Goal: Information Seeking & Learning: Check status

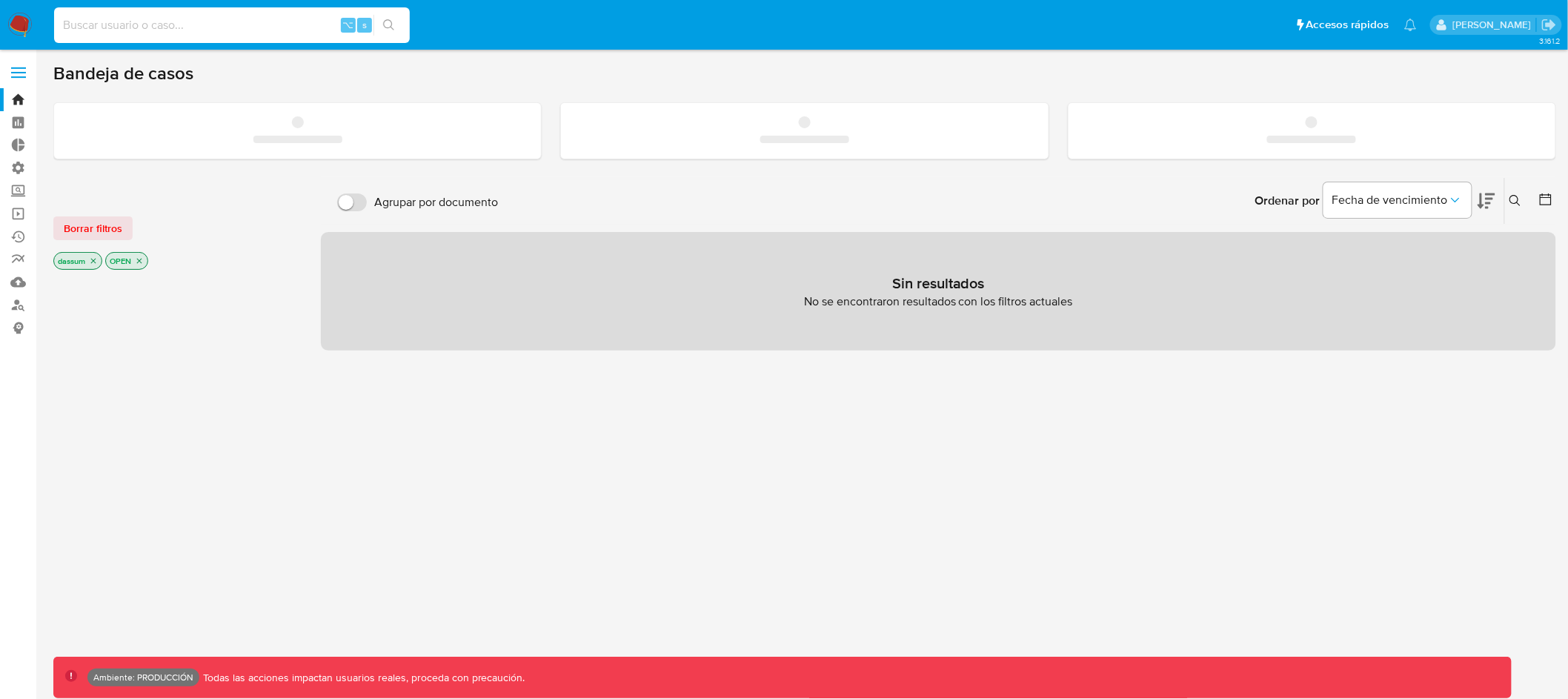
click at [205, 31] on input at bounding box center [232, 24] width 355 height 19
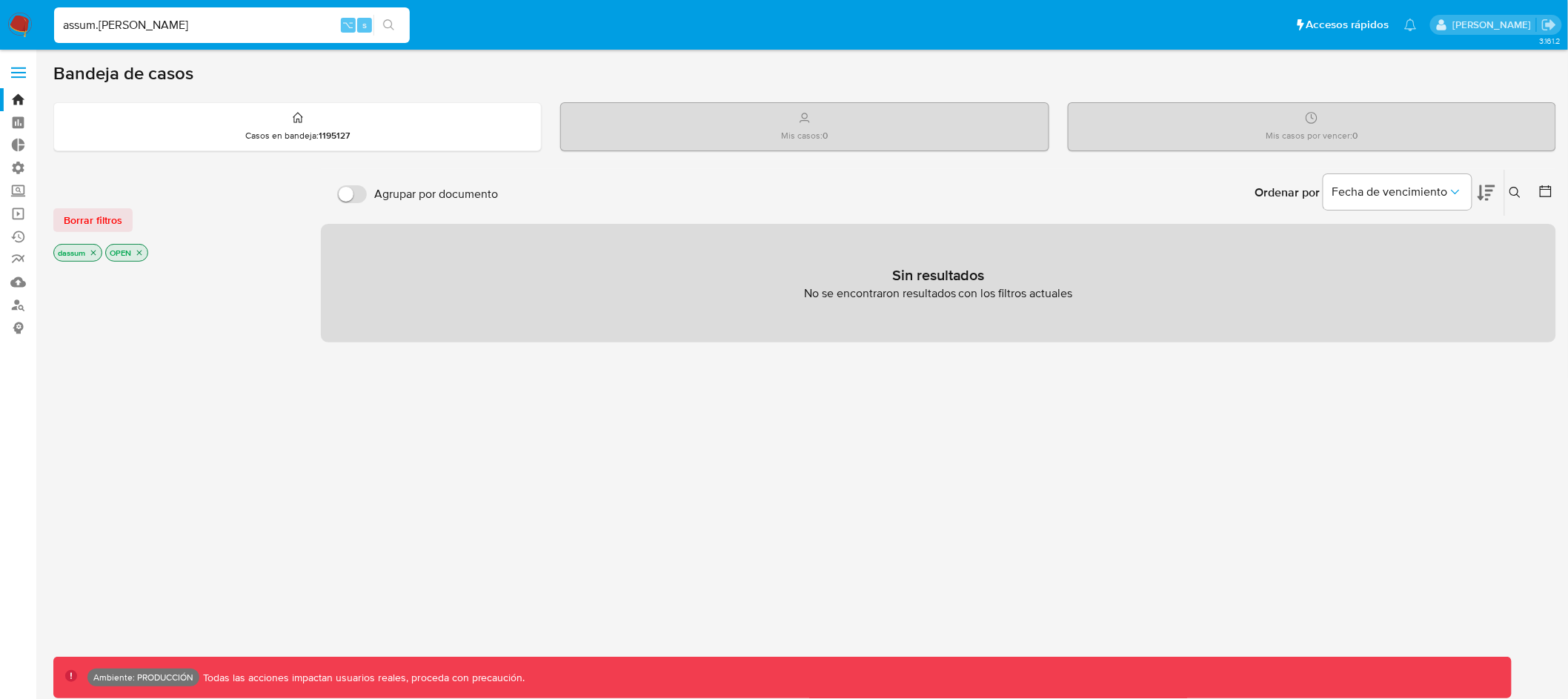
type input "assum.[PERSON_NAME]"
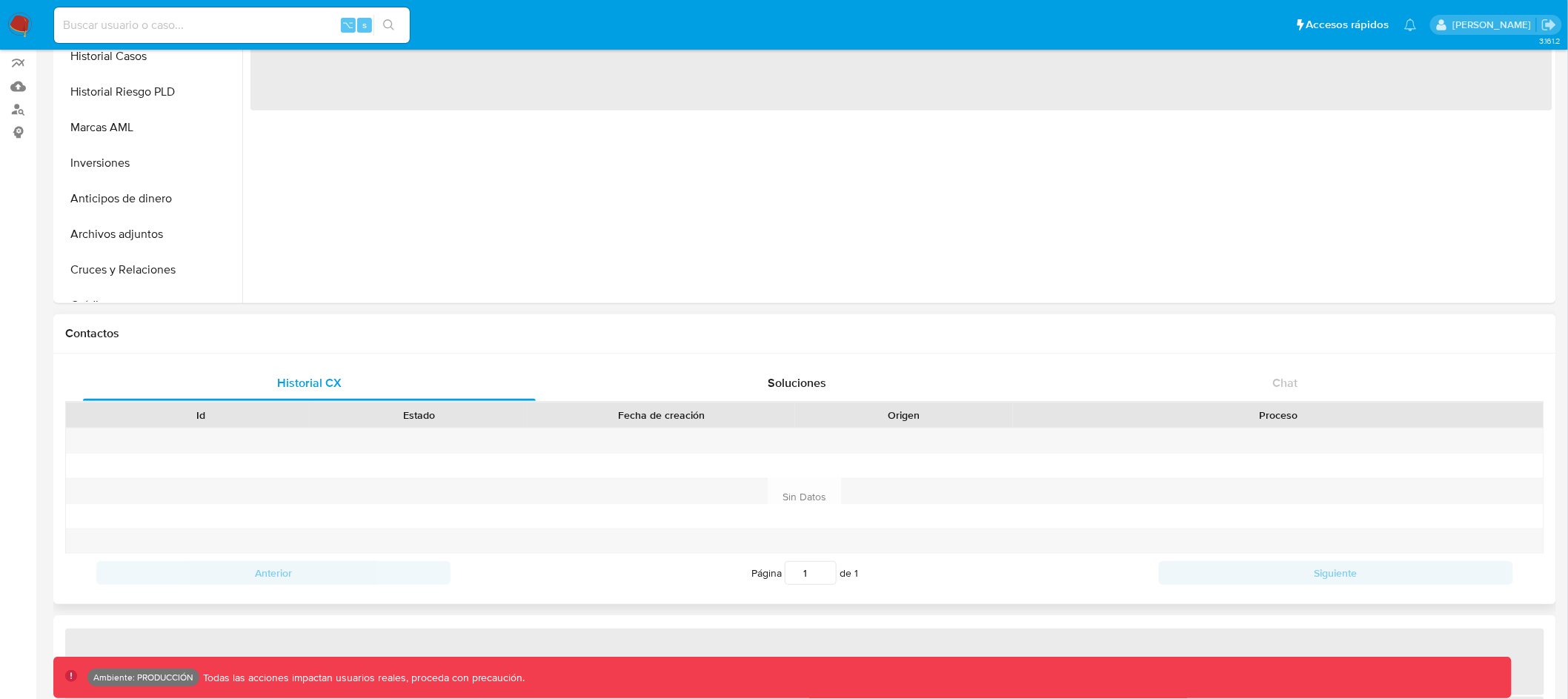
select select "10"
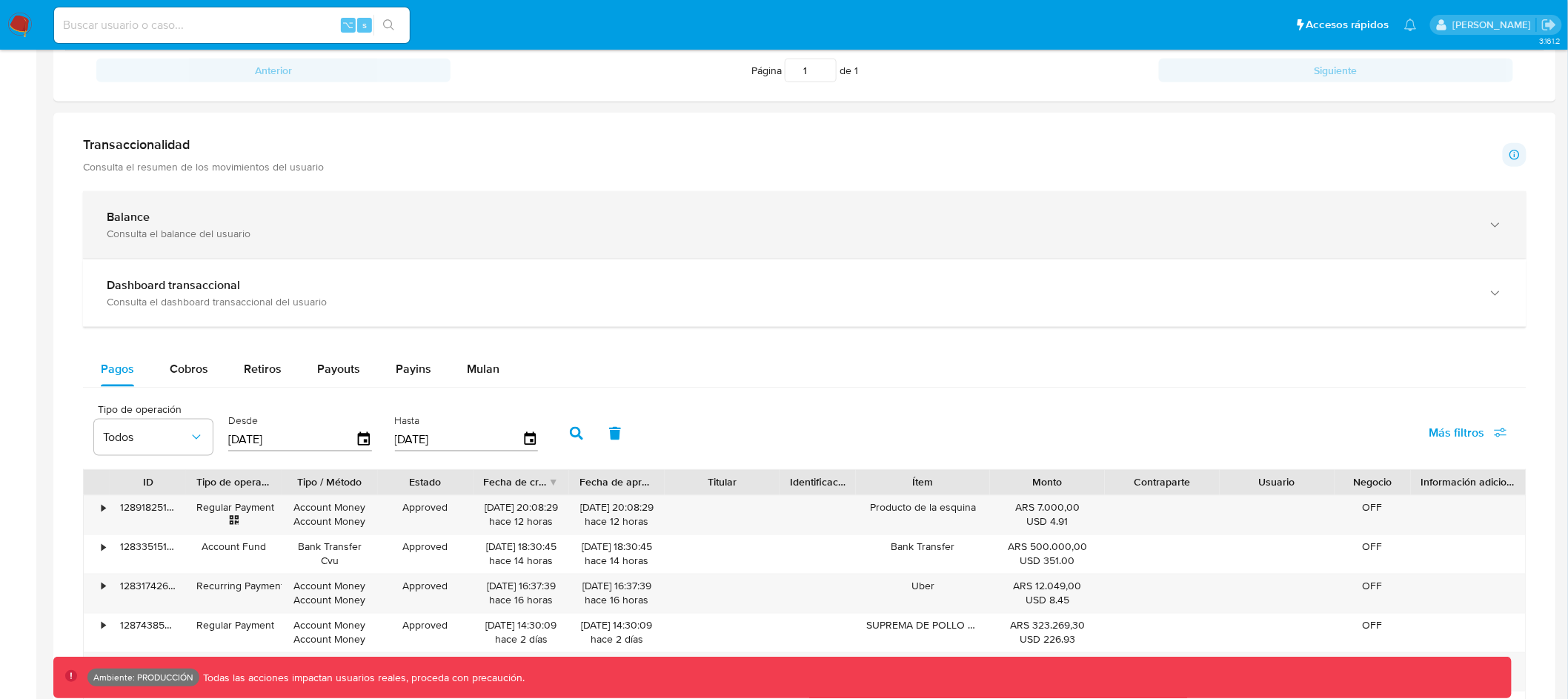
scroll to position [702, 0]
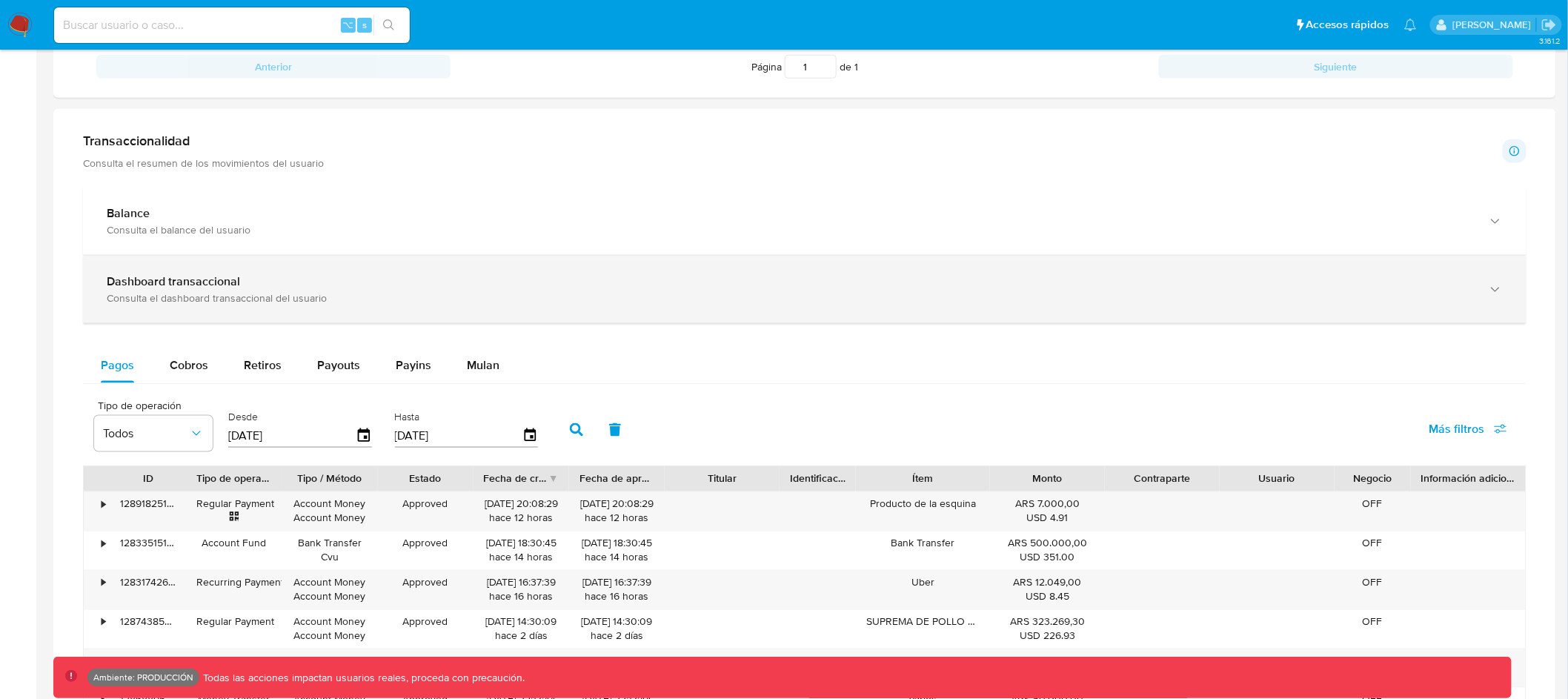
click at [588, 285] on div "Dashboard transaccional" at bounding box center [790, 282] width 1366 height 15
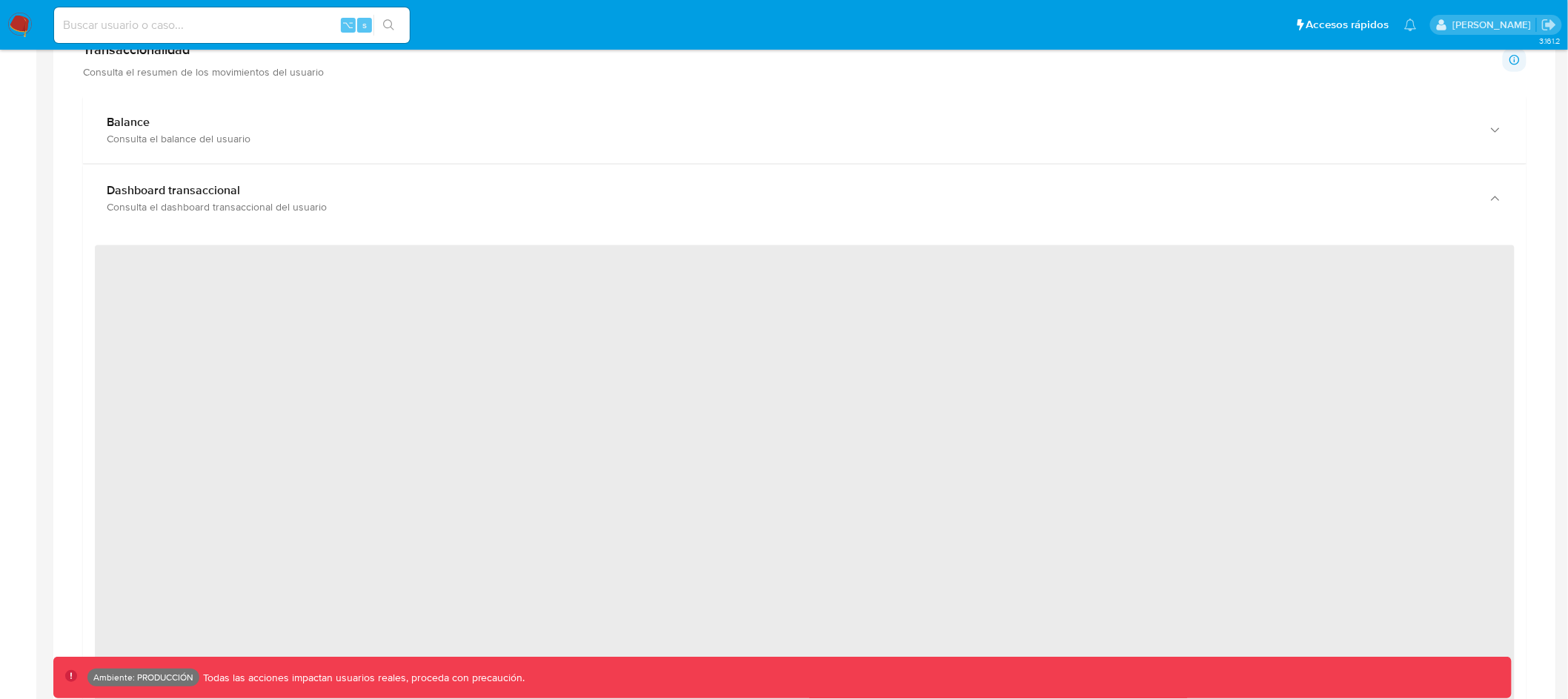
scroll to position [801, 0]
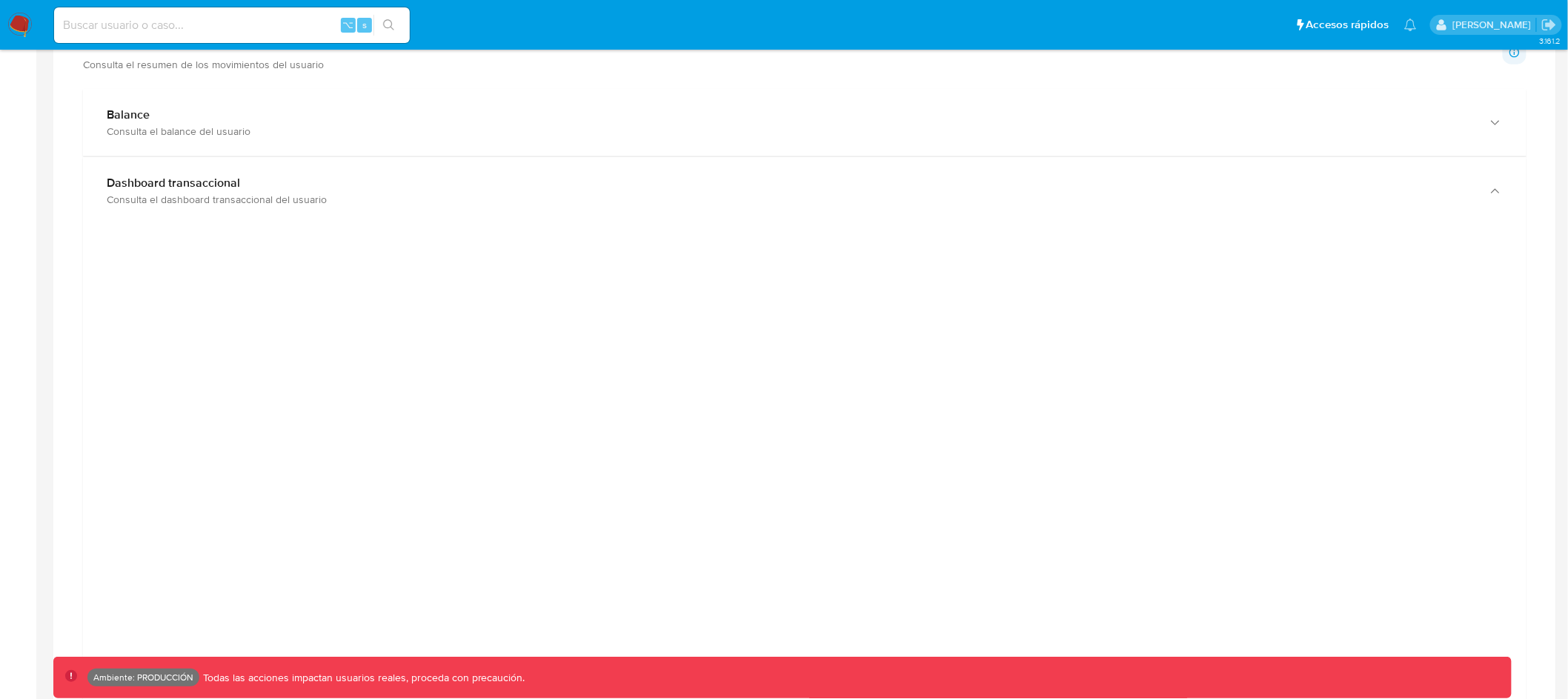
click at [1299, 236] on div at bounding box center [804, 573] width 1443 height 697
click at [1364, 276] on div at bounding box center [805, 570] width 1420 height 667
click at [1377, 322] on div at bounding box center [805, 570] width 1420 height 667
click at [1374, 323] on div at bounding box center [805, 570] width 1420 height 667
click at [331, 325] on div at bounding box center [805, 570] width 1420 height 667
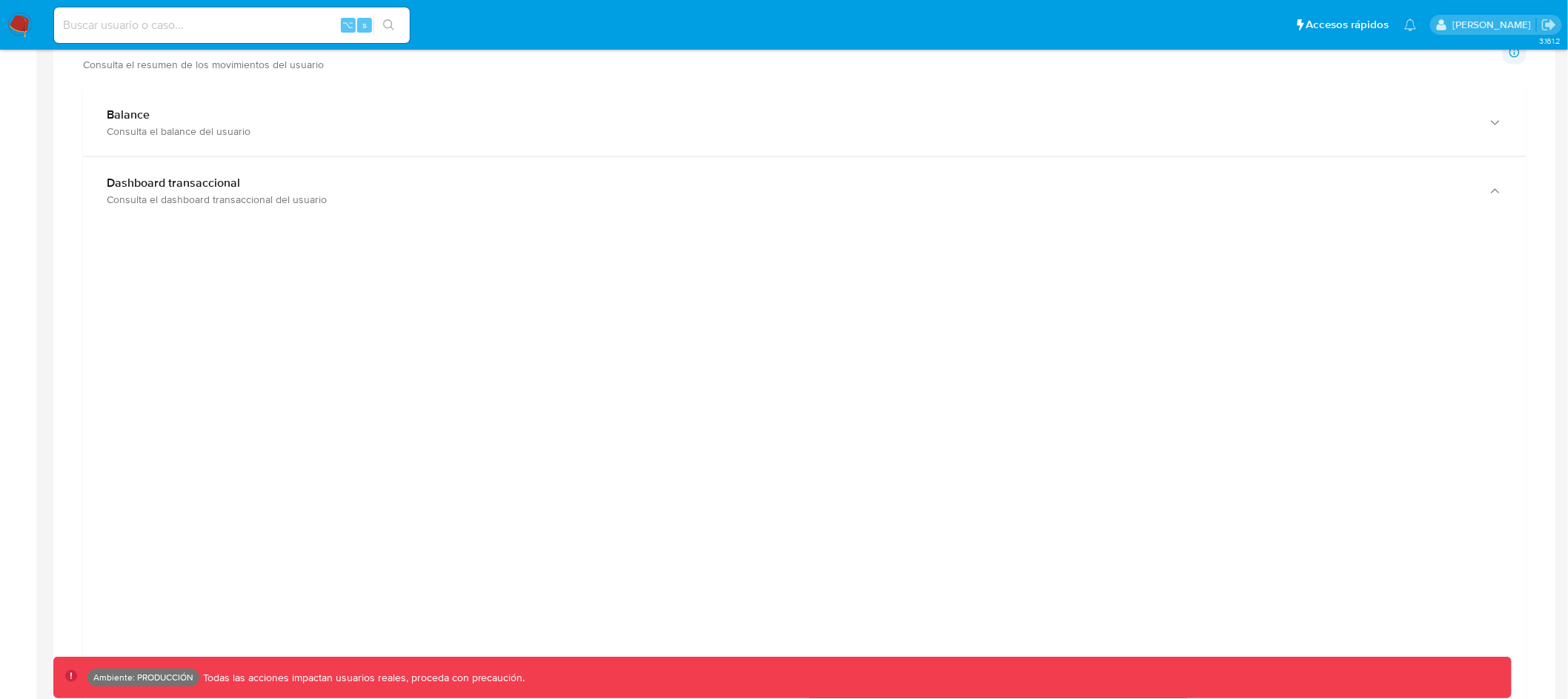
click at [180, 327] on div at bounding box center [805, 570] width 1420 height 667
click at [1404, 236] on div at bounding box center [805, 539] width 1420 height 667
click at [1406, 239] on div at bounding box center [805, 539] width 1420 height 667
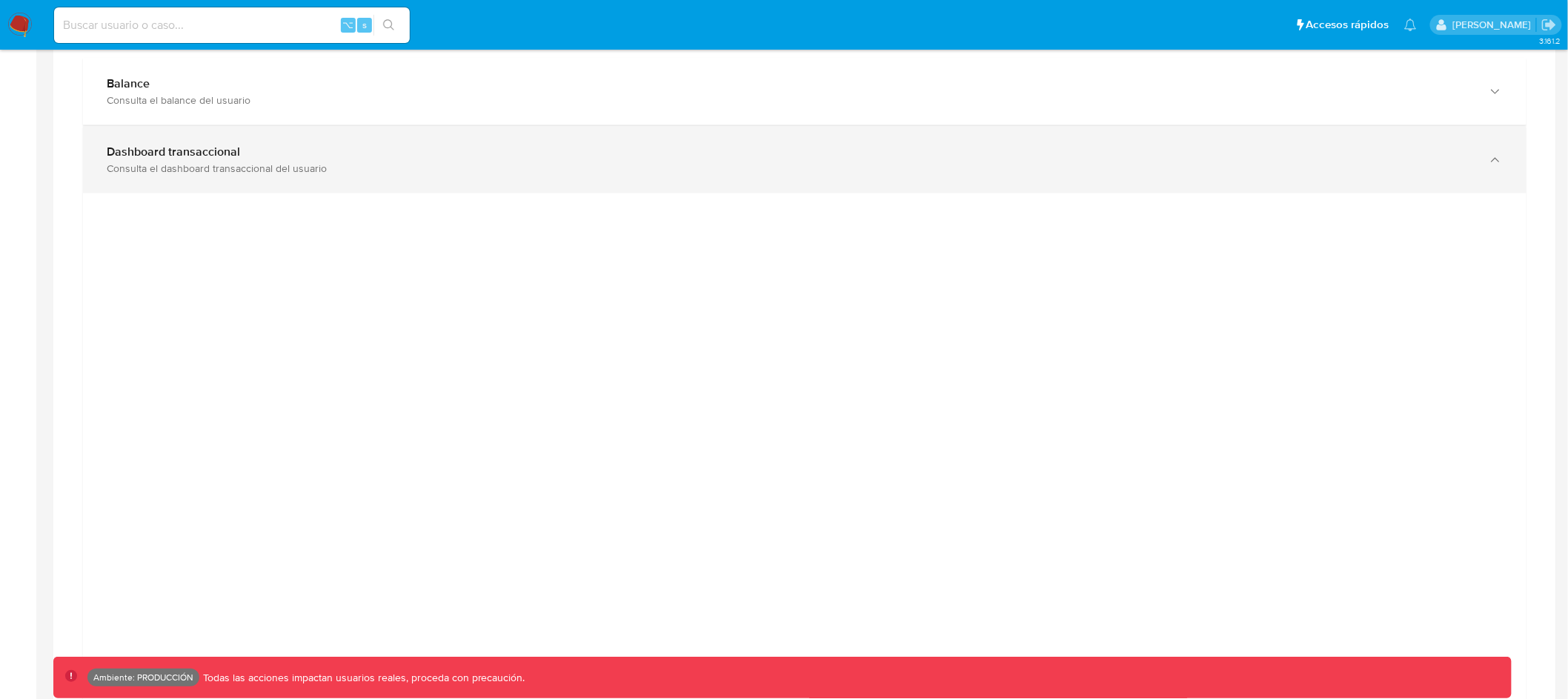
click at [796, 159] on div "Dashboard transaccional Consulta el dashboard transaccional del usuario" at bounding box center [790, 160] width 1366 height 30
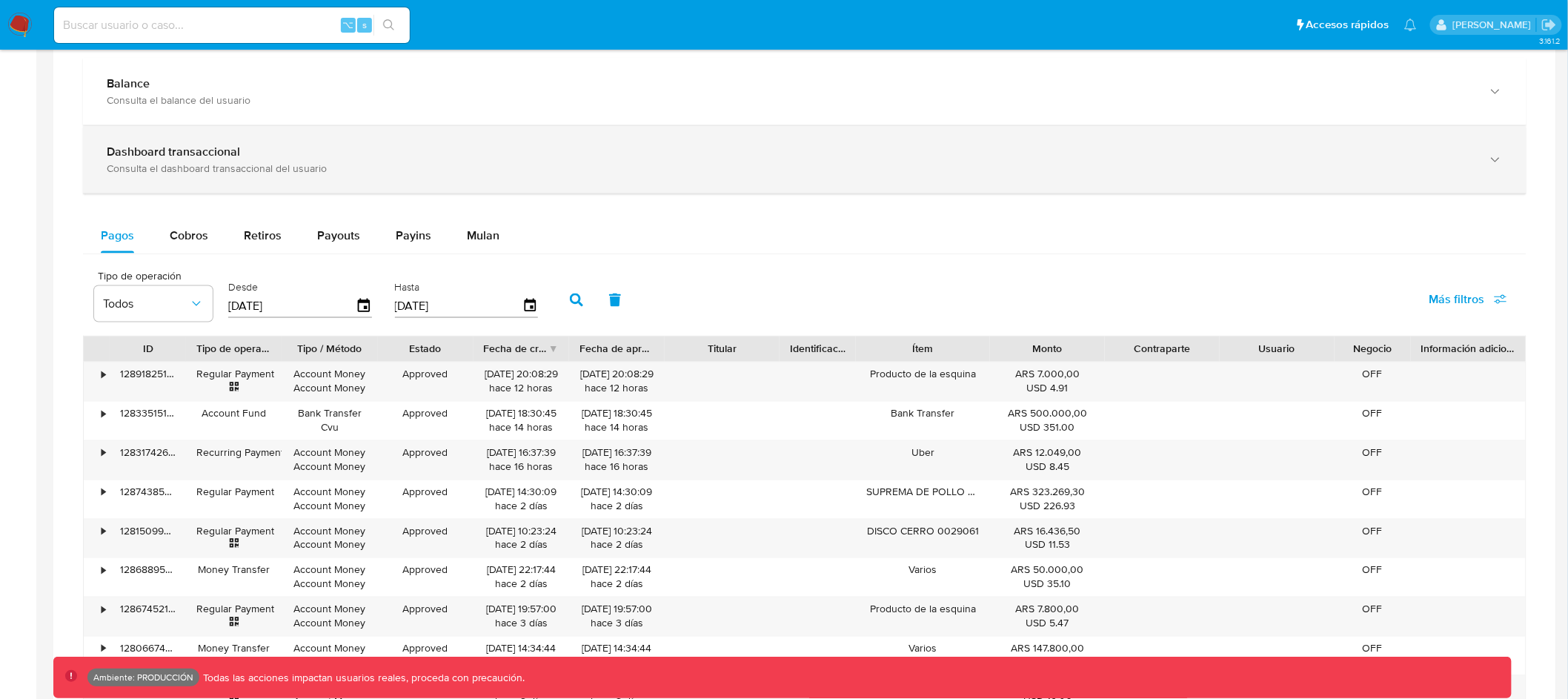
click at [793, 170] on div "Consulta el dashboard transaccional del usuario" at bounding box center [790, 169] width 1366 height 14
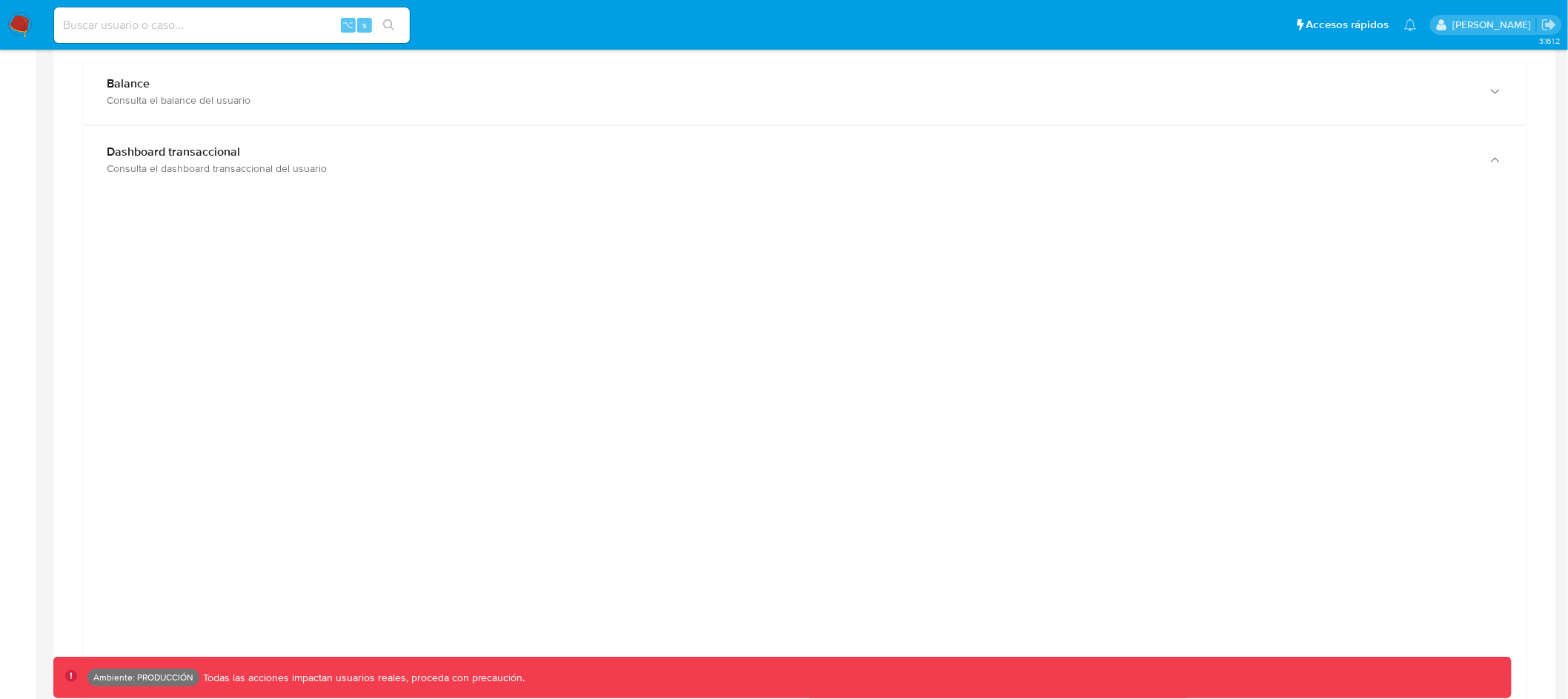
click at [1355, 289] on div at bounding box center [805, 539] width 1420 height 667
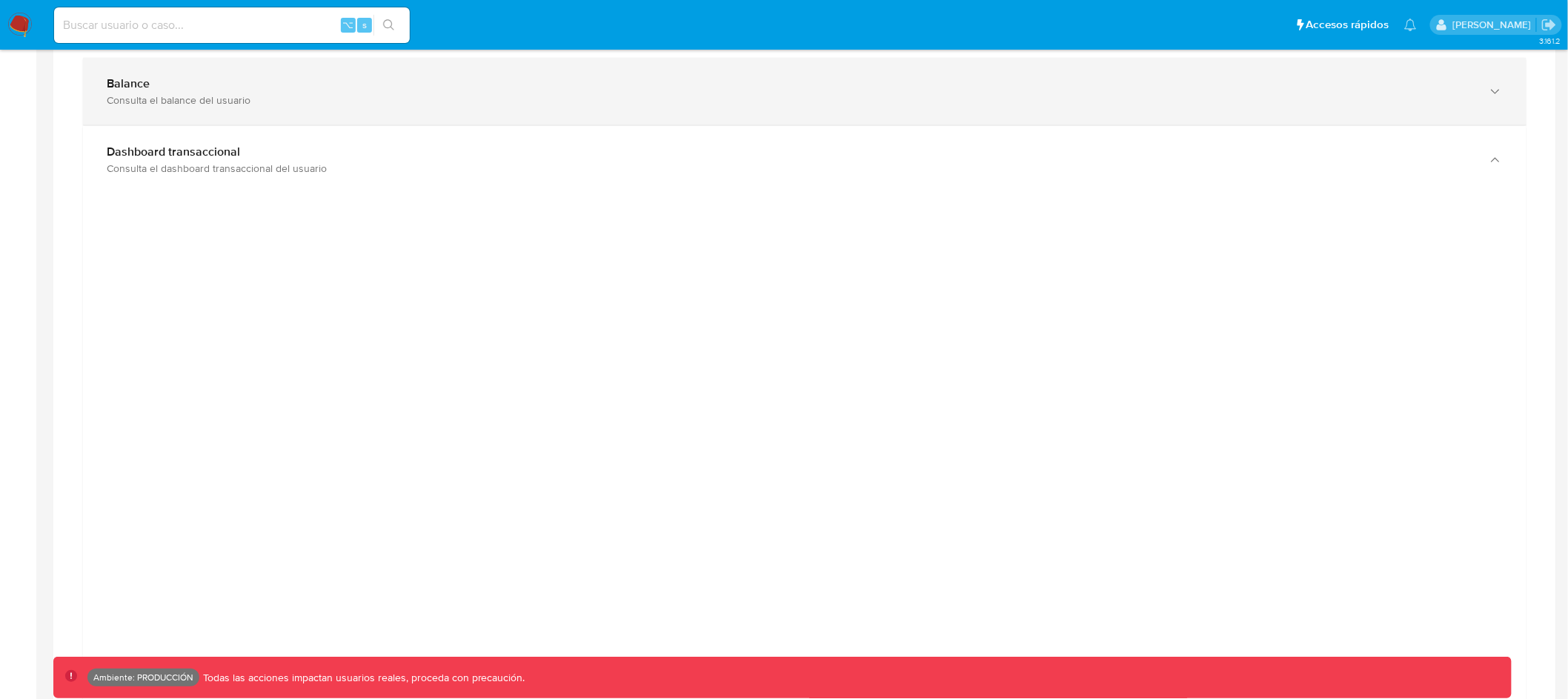
click at [861, 85] on div "Balance" at bounding box center [790, 84] width 1366 height 15
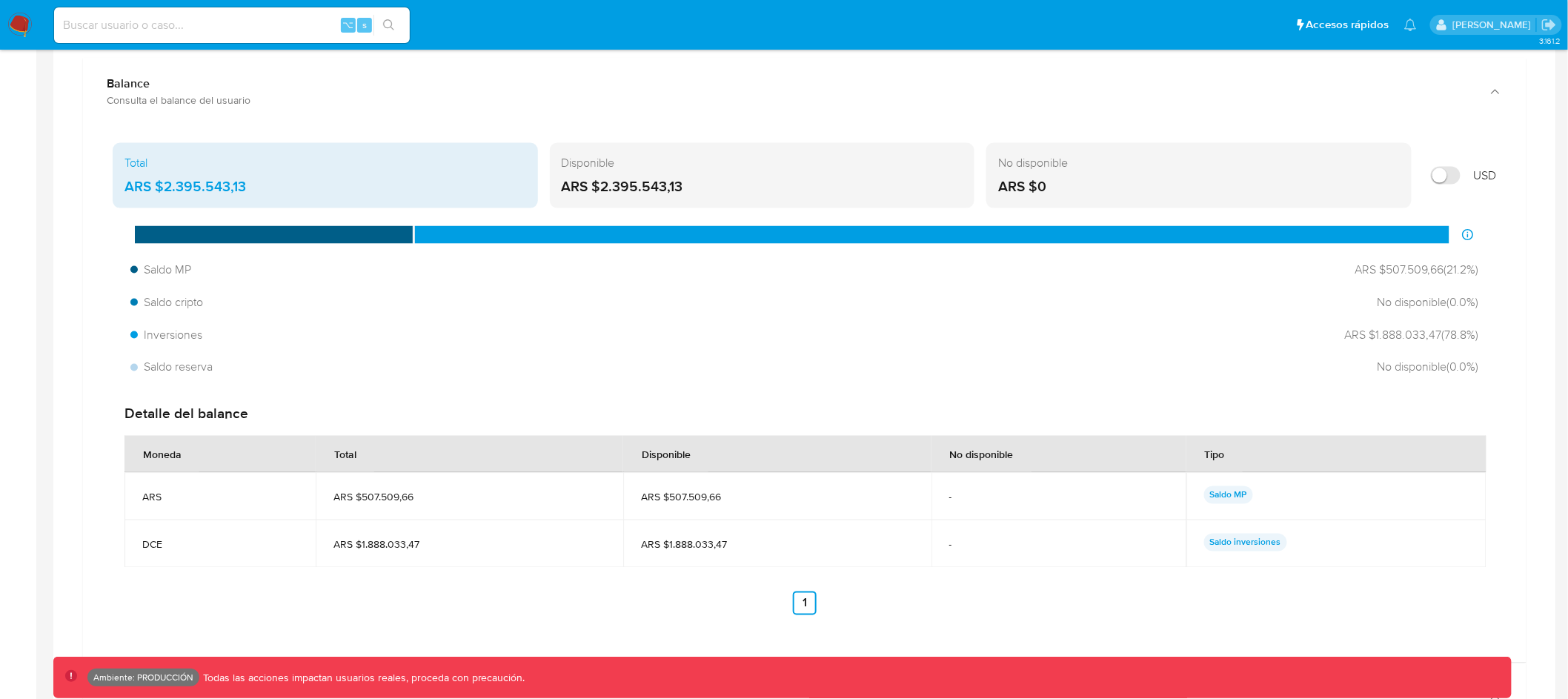
click at [870, 199] on div "Disponible ARS $2.395.543,13" at bounding box center [762, 176] width 425 height 65
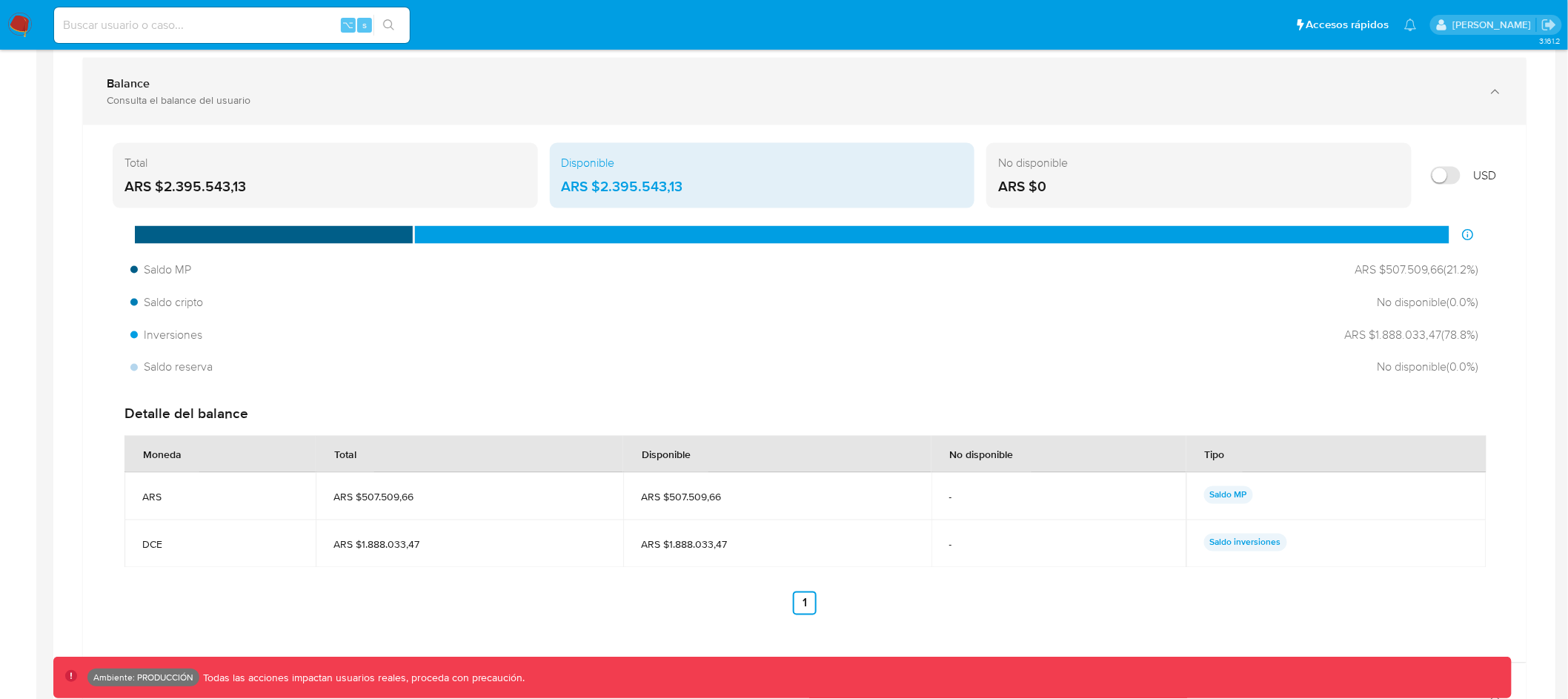
click at [905, 107] on div "Consulta el balance del usuario" at bounding box center [790, 100] width 1366 height 14
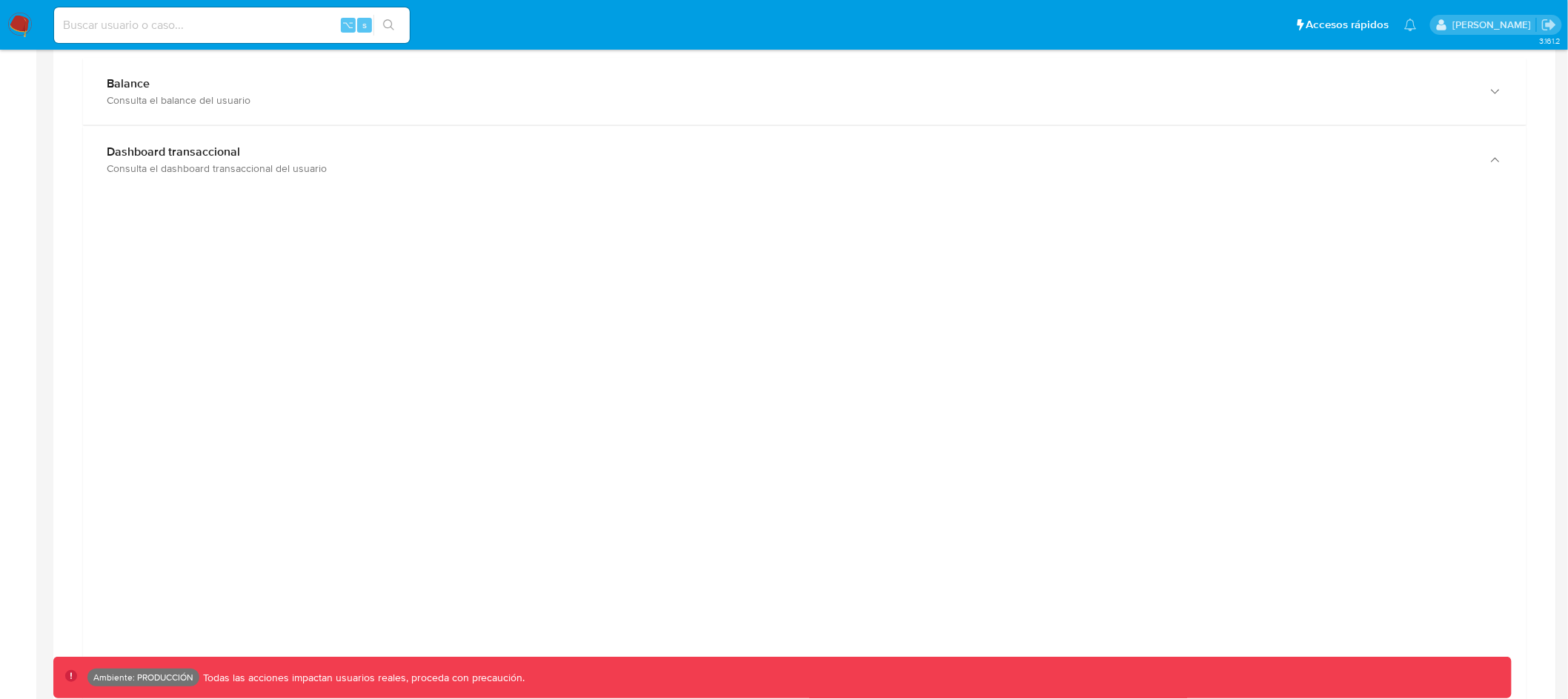
click at [1408, 213] on div at bounding box center [805, 539] width 1420 height 667
click at [1370, 214] on div at bounding box center [805, 539] width 1420 height 667
click at [1410, 312] on div at bounding box center [805, 539] width 1420 height 667
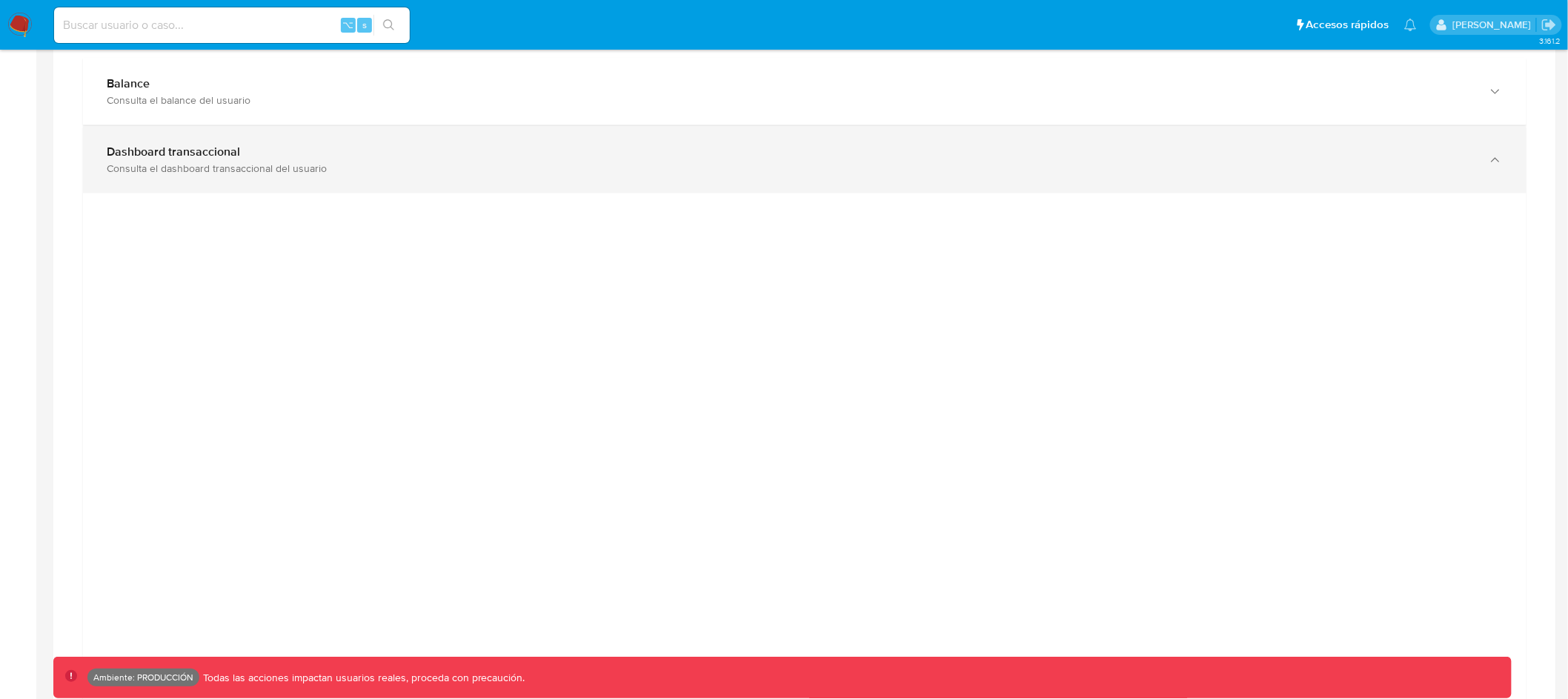
click at [1264, 136] on div "Dashboard transaccional Consulta el dashboard transaccional del usuario" at bounding box center [804, 160] width 1443 height 68
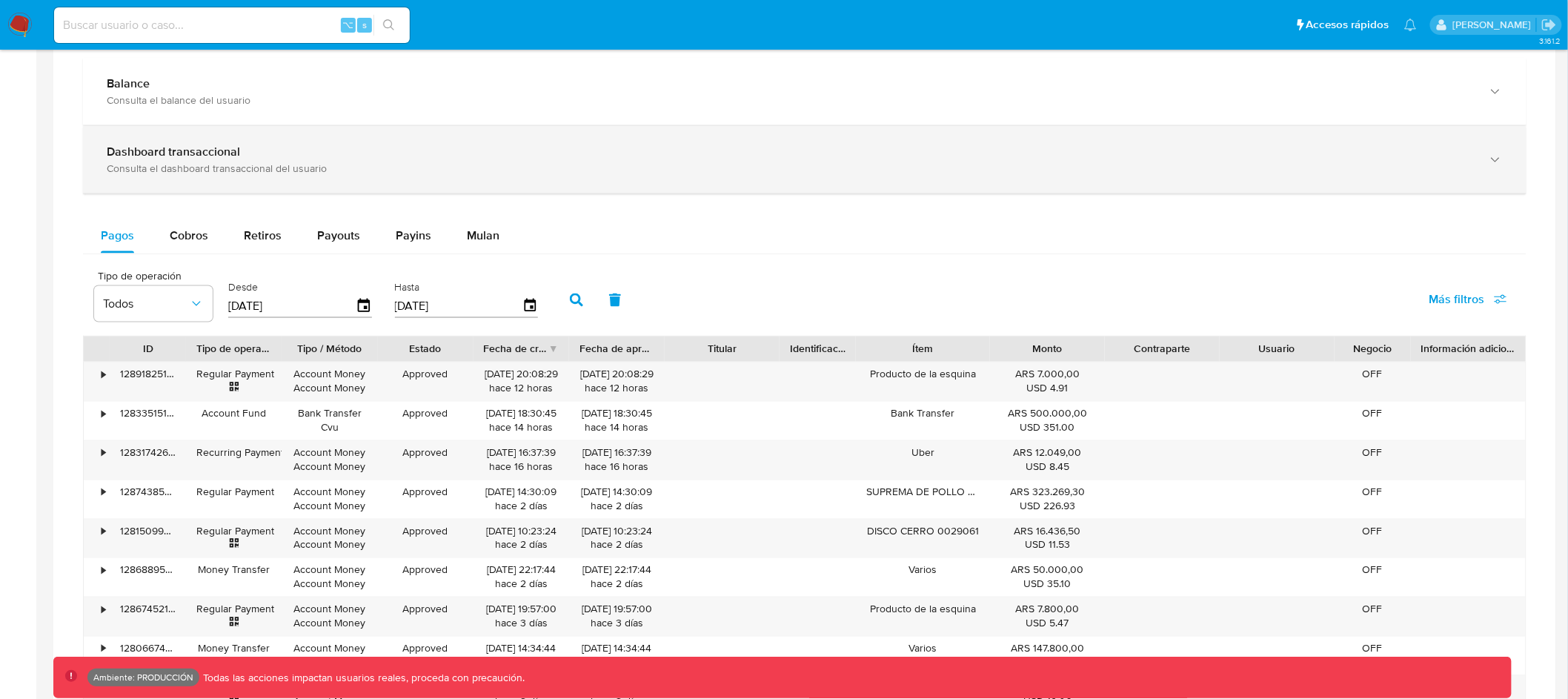
click at [1269, 160] on div "Dashboard transaccional" at bounding box center [790, 152] width 1366 height 15
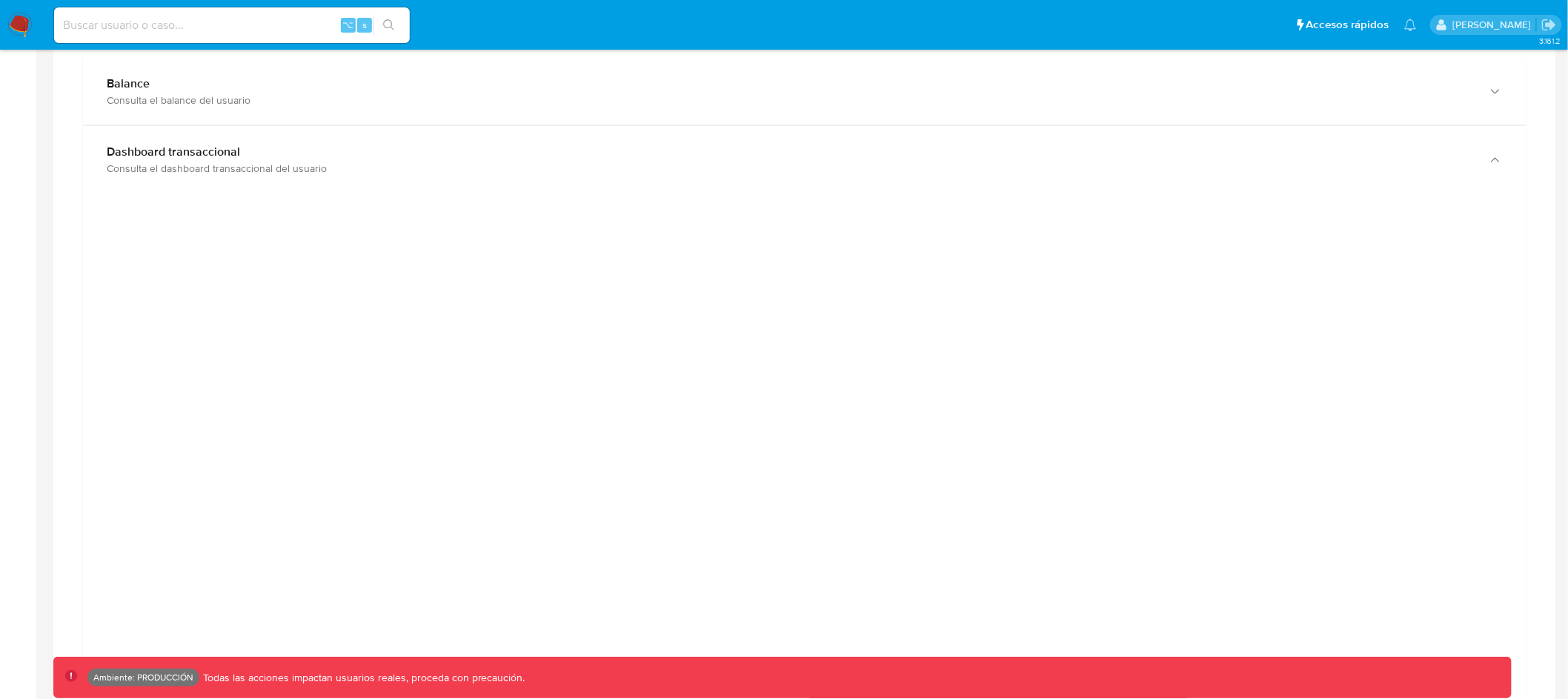
click at [1371, 353] on div at bounding box center [805, 539] width 1420 height 667
click at [1377, 327] on div at bounding box center [805, 539] width 1420 height 667
click at [1295, 261] on div at bounding box center [805, 539] width 1420 height 667
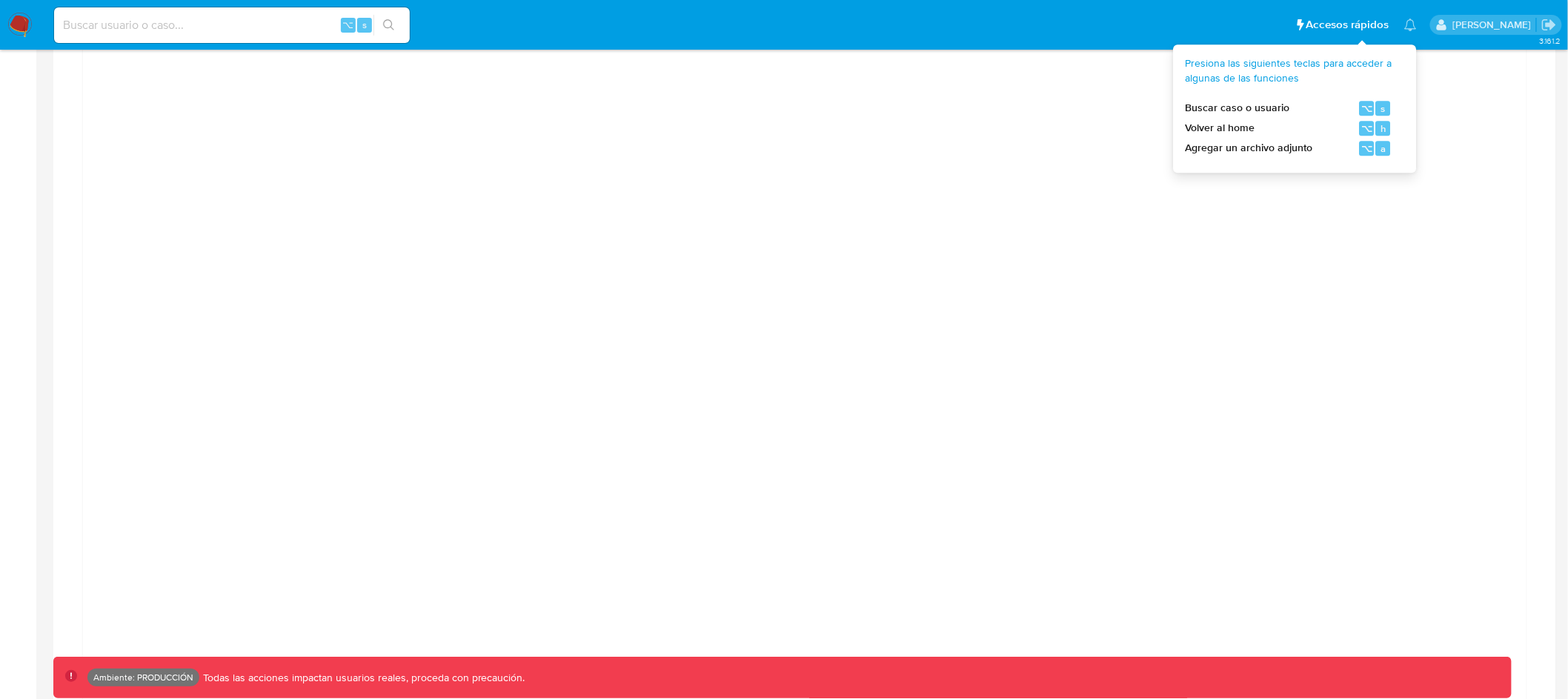
click at [1409, 212] on div at bounding box center [805, 358] width 1420 height 667
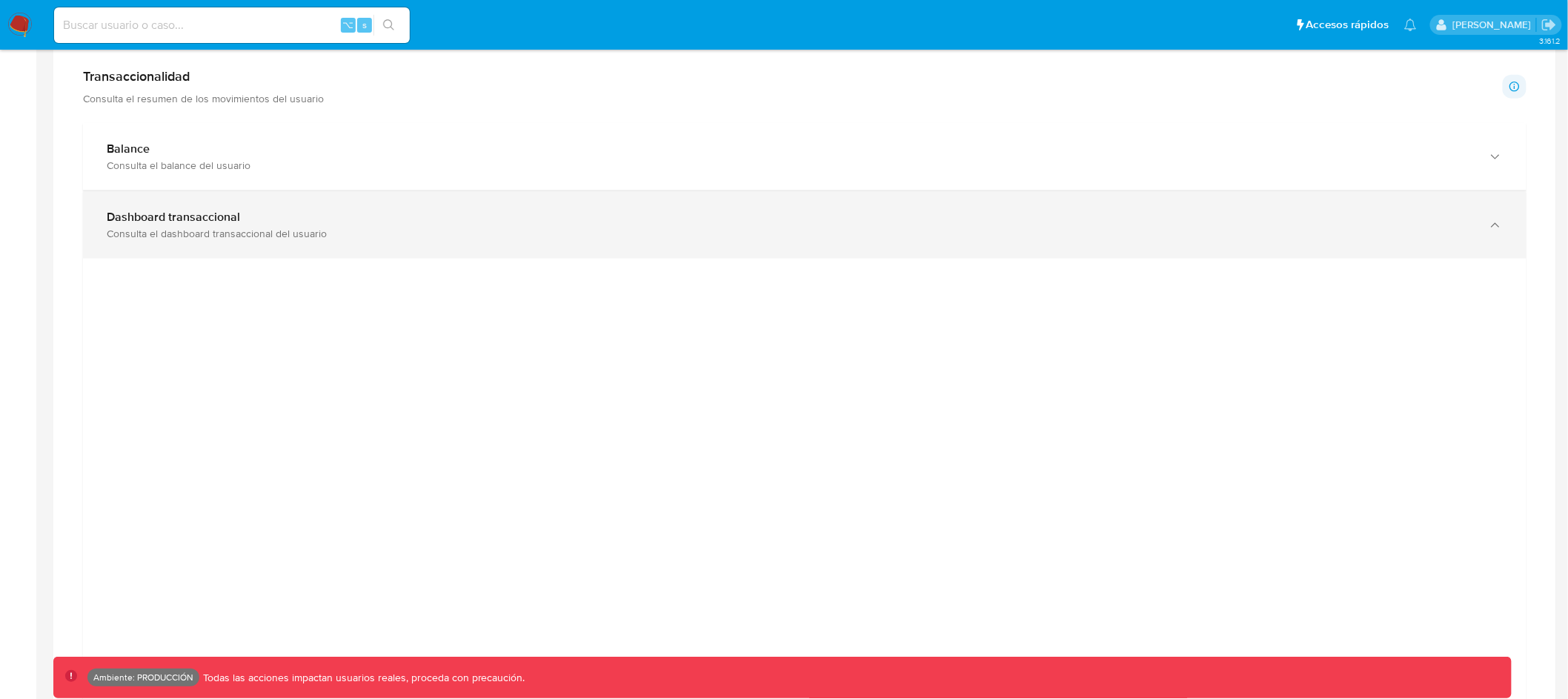
scroll to position [766, 0]
click at [1329, 241] on div "Consulta el dashboard transaccional del usuario" at bounding box center [790, 235] width 1366 height 14
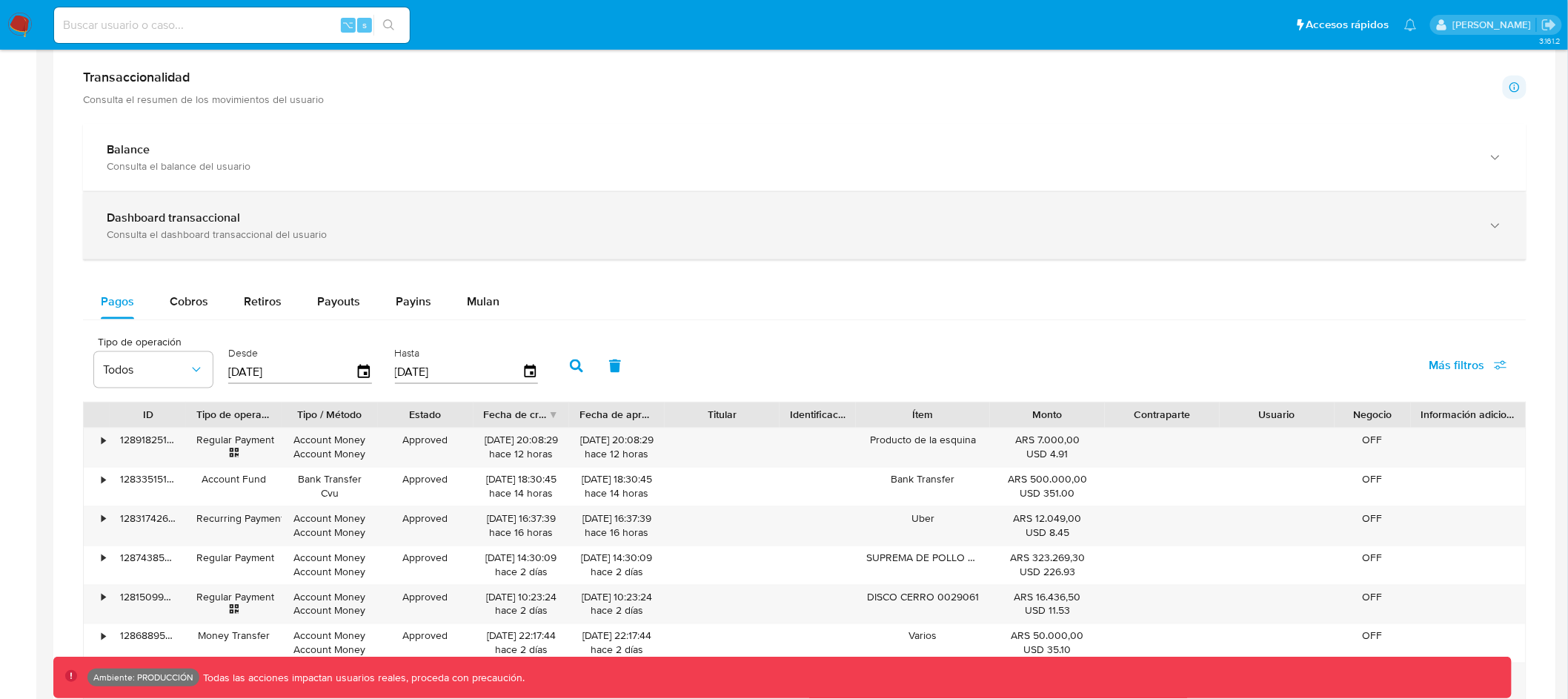
click at [1328, 240] on div "Consulta el dashboard transaccional del usuario" at bounding box center [790, 235] width 1366 height 14
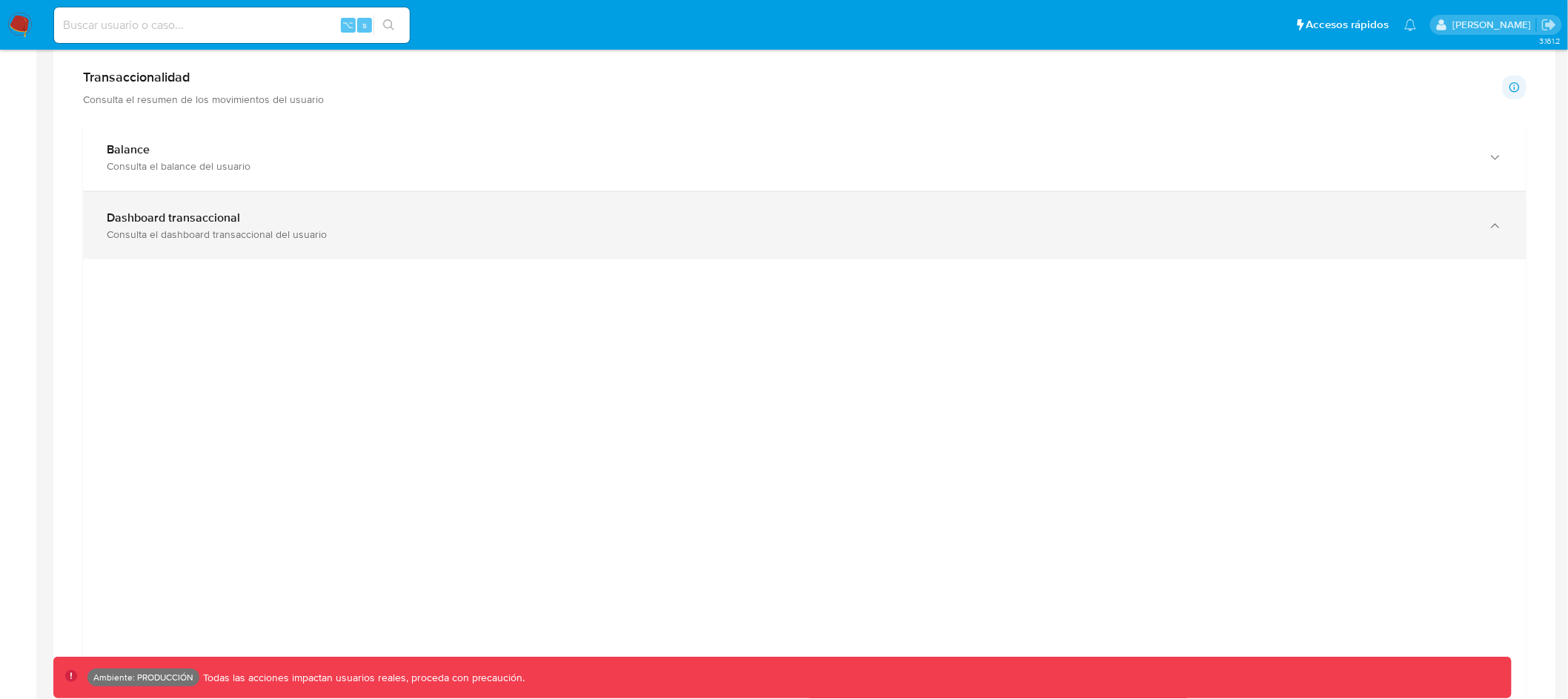
click at [1328, 239] on div "Consulta el dashboard transaccional del usuario" at bounding box center [790, 235] width 1366 height 14
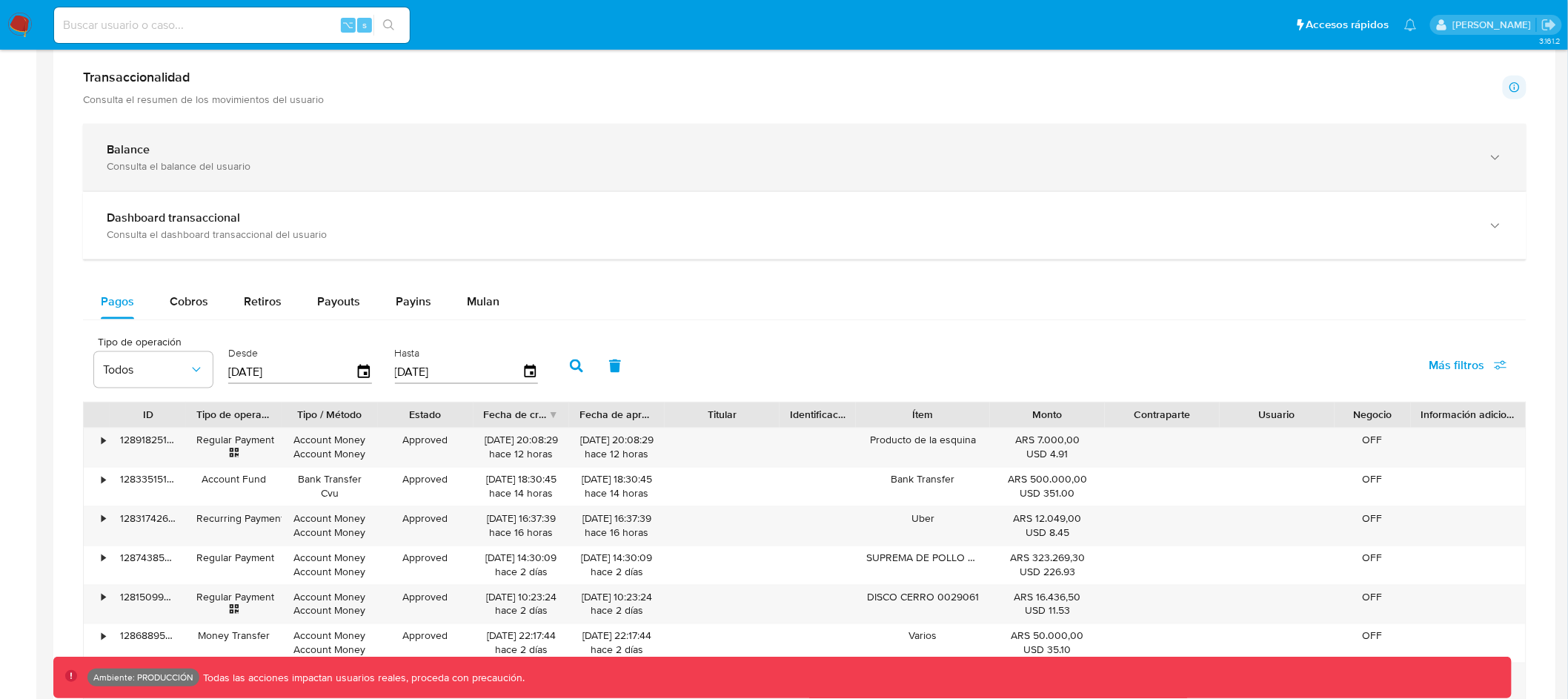
scroll to position [0, 0]
